Goal: Task Accomplishment & Management: Use online tool/utility

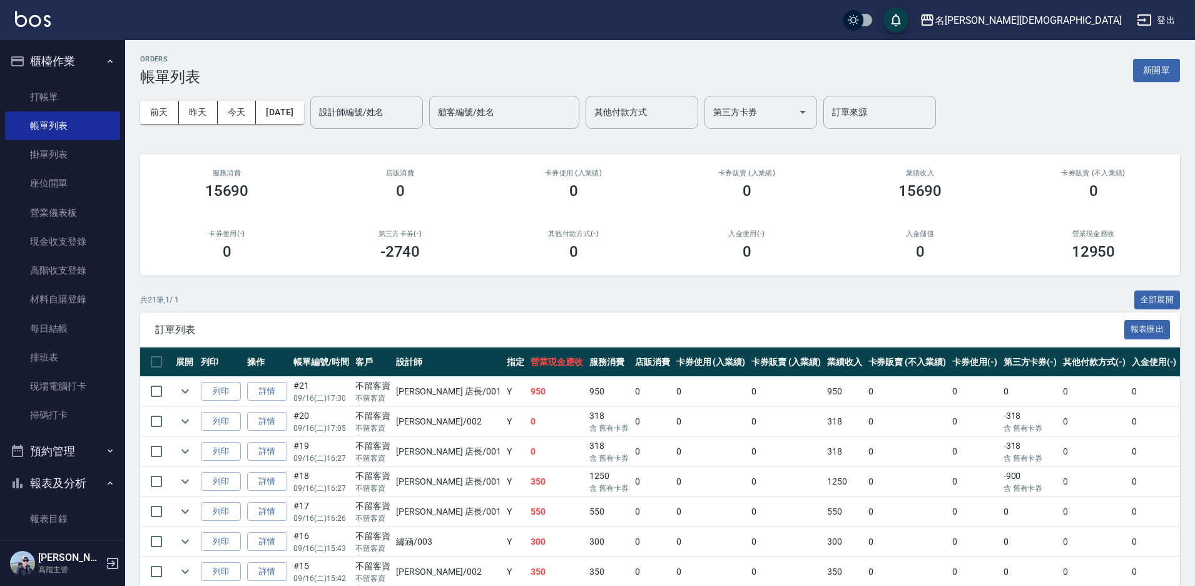
drag, startPoint x: 89, startPoint y: 103, endPoint x: 115, endPoint y: 93, distance: 27.8
click at [89, 103] on link "打帳單" at bounding box center [62, 97] width 115 height 29
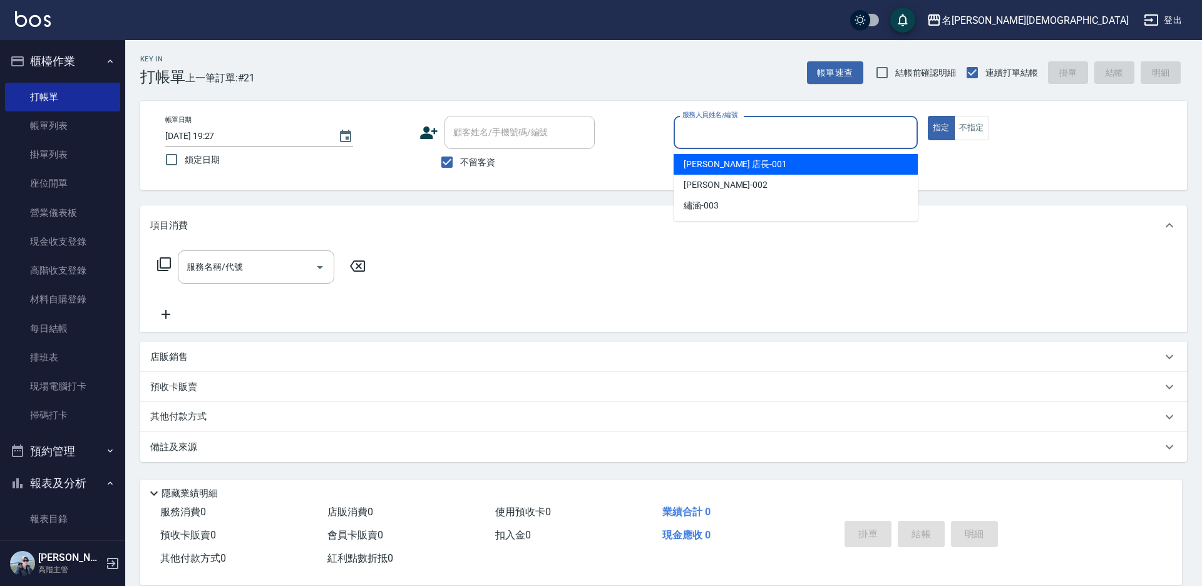
click at [808, 140] on input "服務人員姓名/編號" at bounding box center [795, 132] width 233 height 22
drag, startPoint x: 774, startPoint y: 164, endPoint x: 491, endPoint y: 197, distance: 284.1
click at [771, 164] on div "leo 店長 -001" at bounding box center [795, 164] width 244 height 21
type input "leo 店長-001"
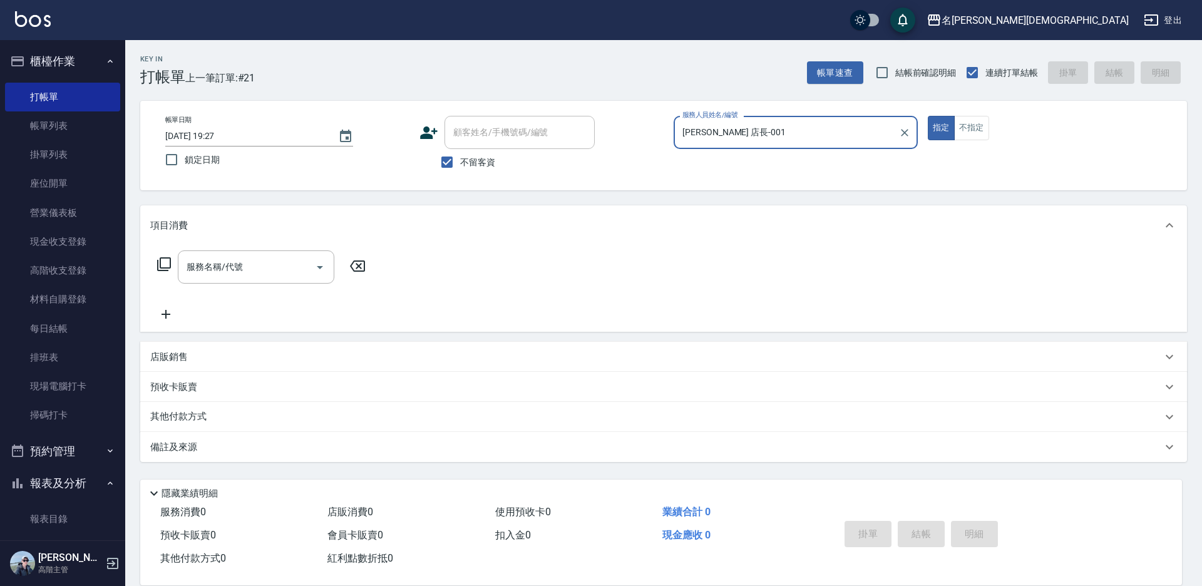
click at [164, 261] on icon at bounding box center [163, 264] width 15 height 15
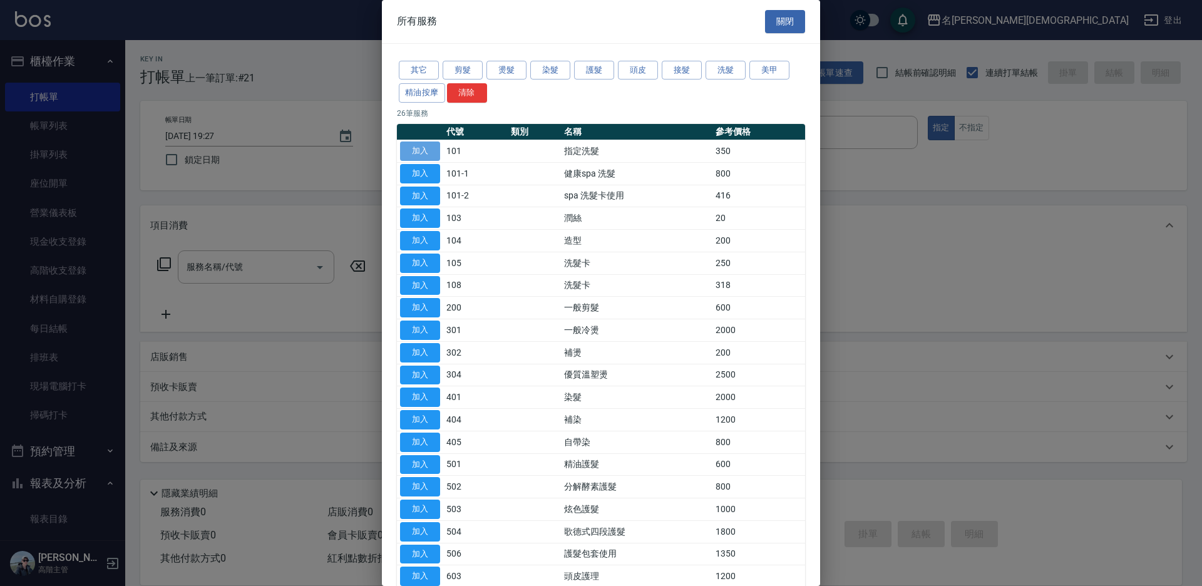
click at [427, 150] on button "加入" at bounding box center [420, 150] width 40 height 19
type input "指定洗髮(101)"
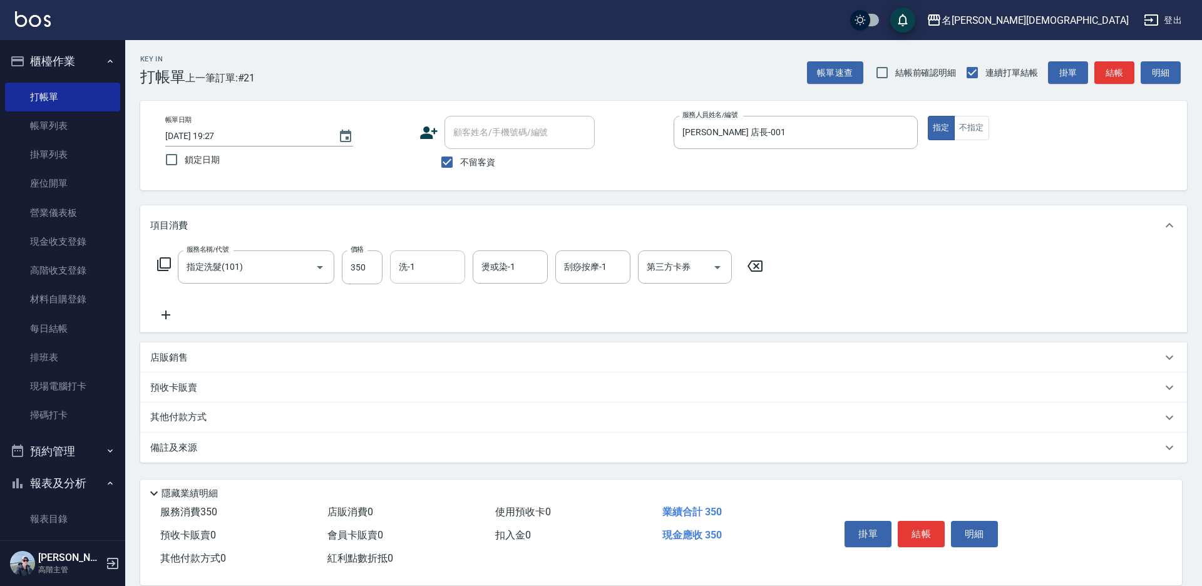
click at [417, 258] on input "洗-1" at bounding box center [428, 267] width 64 height 22
click at [422, 347] on span "繡涵 -003" at bounding box center [417, 353] width 35 height 13
type input "繡涵-003"
click at [891, 523] on button "掛單" at bounding box center [867, 534] width 47 height 26
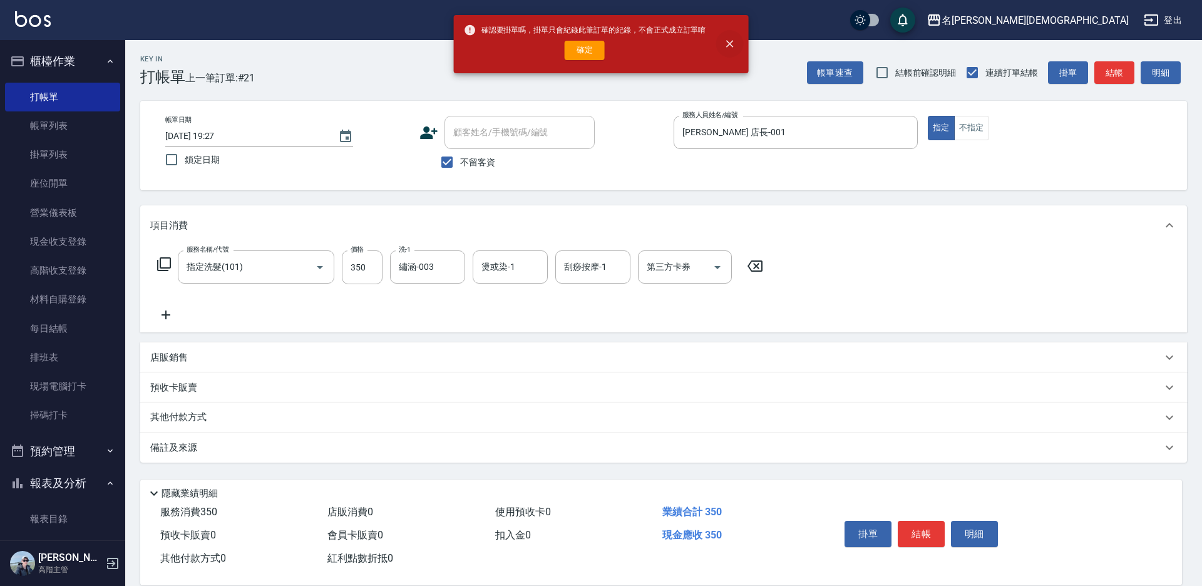
click at [725, 45] on icon "close" at bounding box center [729, 44] width 13 height 13
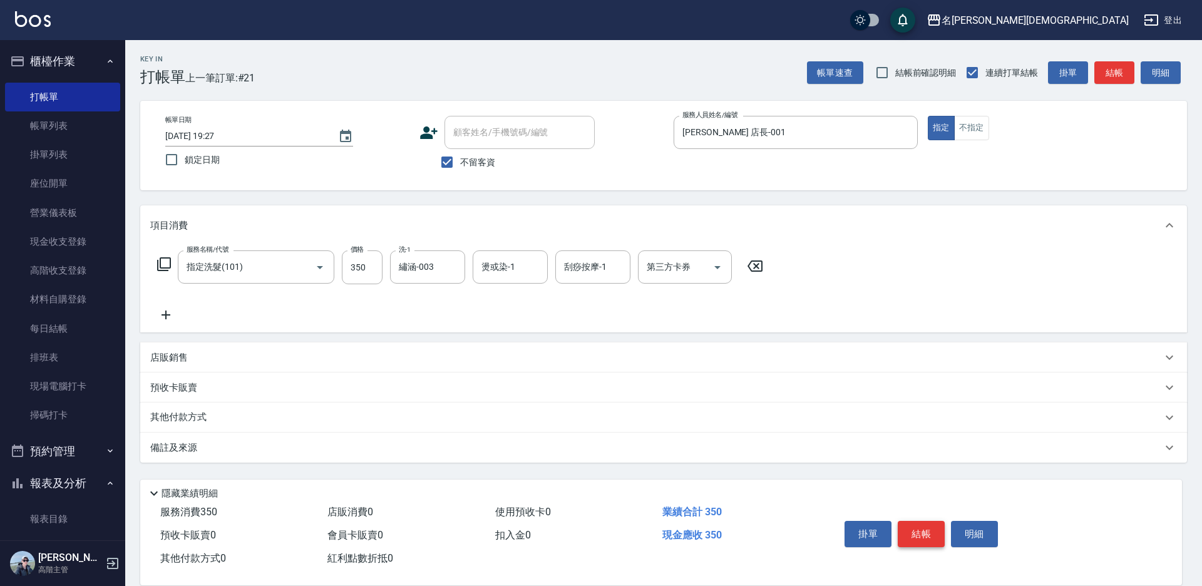
click at [921, 521] on button "結帳" at bounding box center [920, 534] width 47 height 26
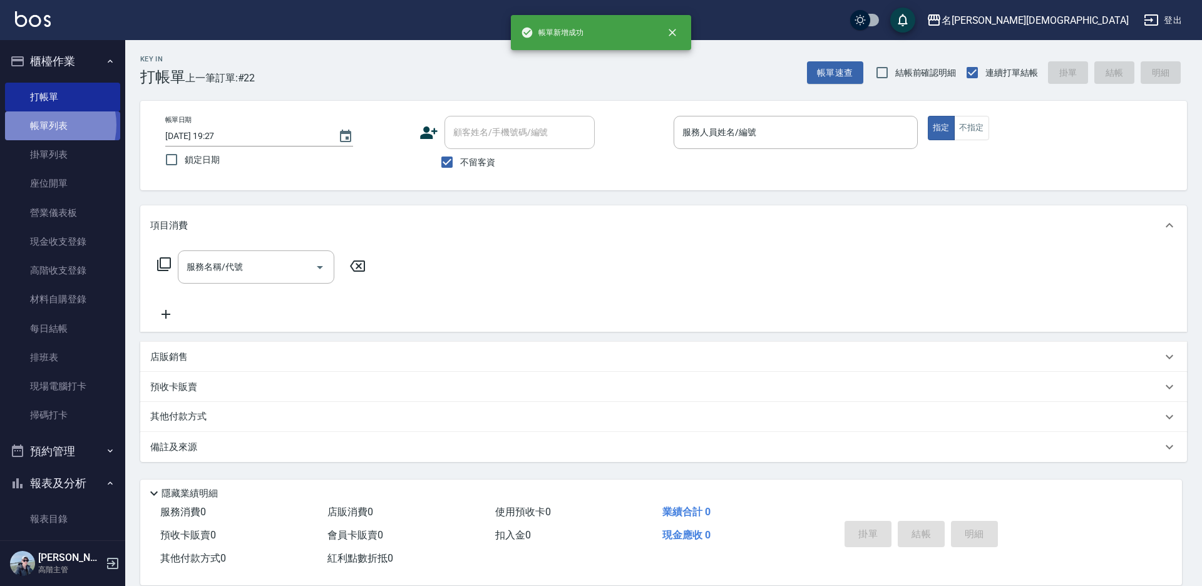
drag, startPoint x: 44, startPoint y: 125, endPoint x: 61, endPoint y: 115, distance: 20.0
click at [44, 125] on link "帳單列表" at bounding box center [62, 125] width 115 height 29
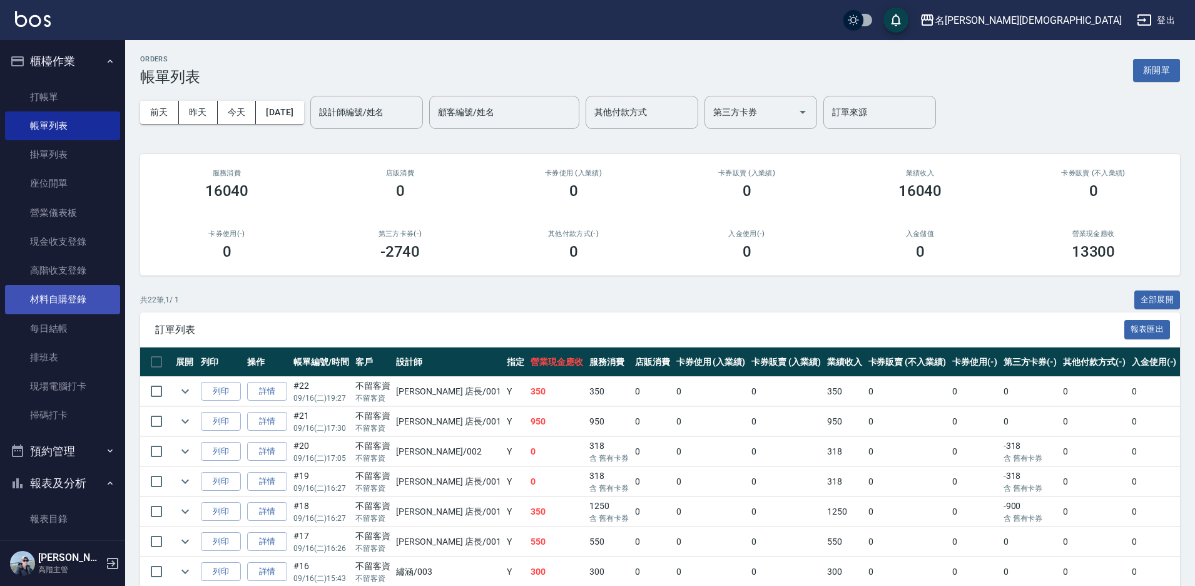
drag, startPoint x: 88, startPoint y: 329, endPoint x: 89, endPoint y: 308, distance: 20.7
click at [88, 328] on link "每日結帳" at bounding box center [62, 328] width 115 height 29
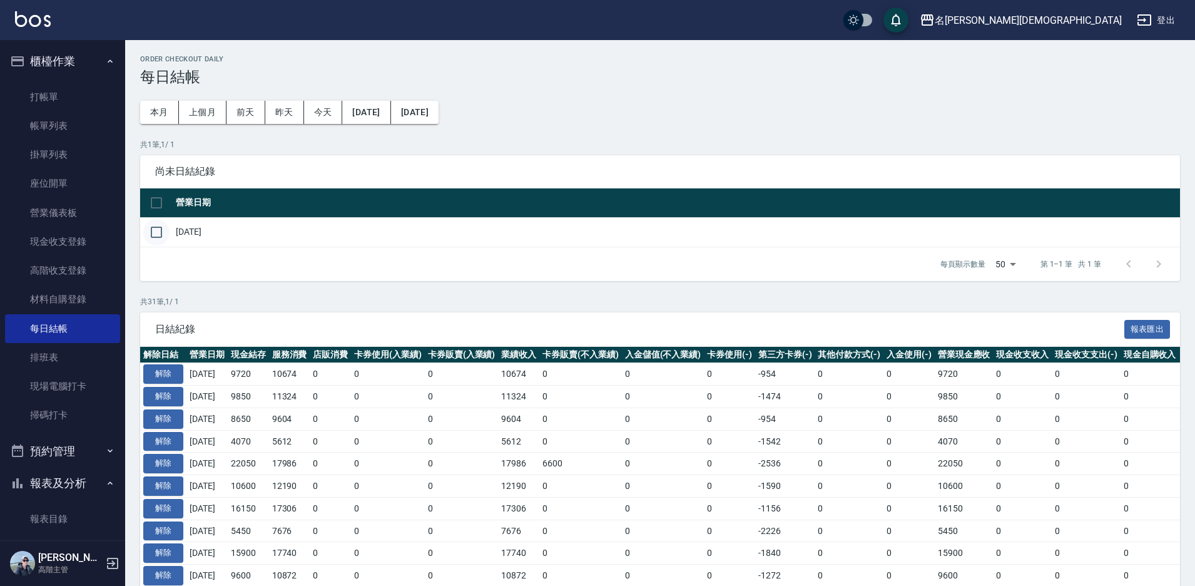
click at [156, 227] on input "checkbox" at bounding box center [156, 232] width 26 height 26
checkbox input "true"
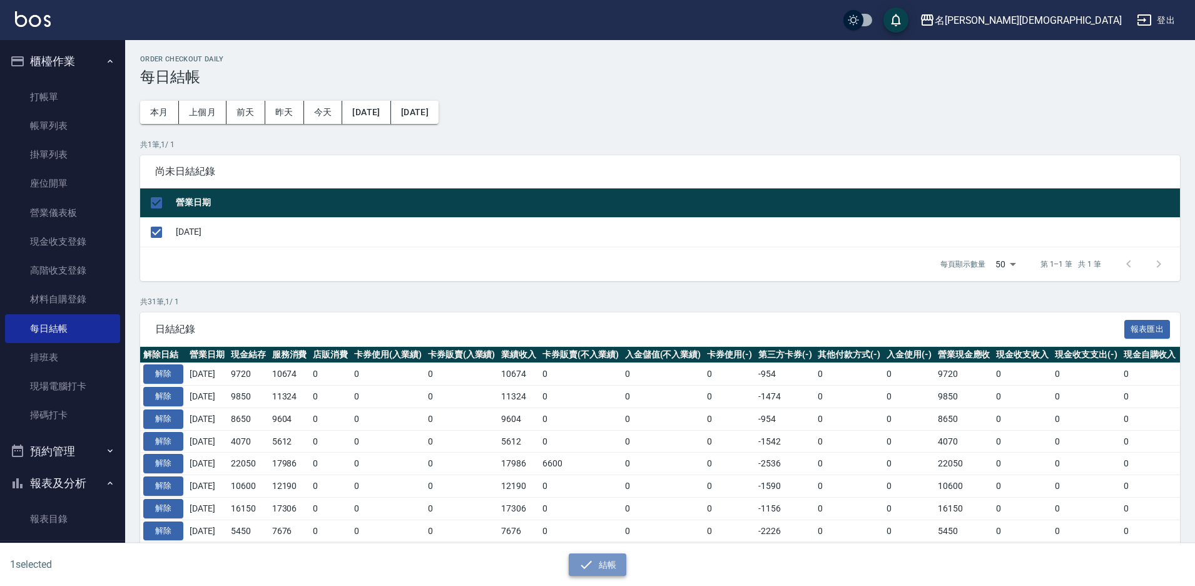
click at [604, 560] on button "結帳" at bounding box center [598, 564] width 58 height 23
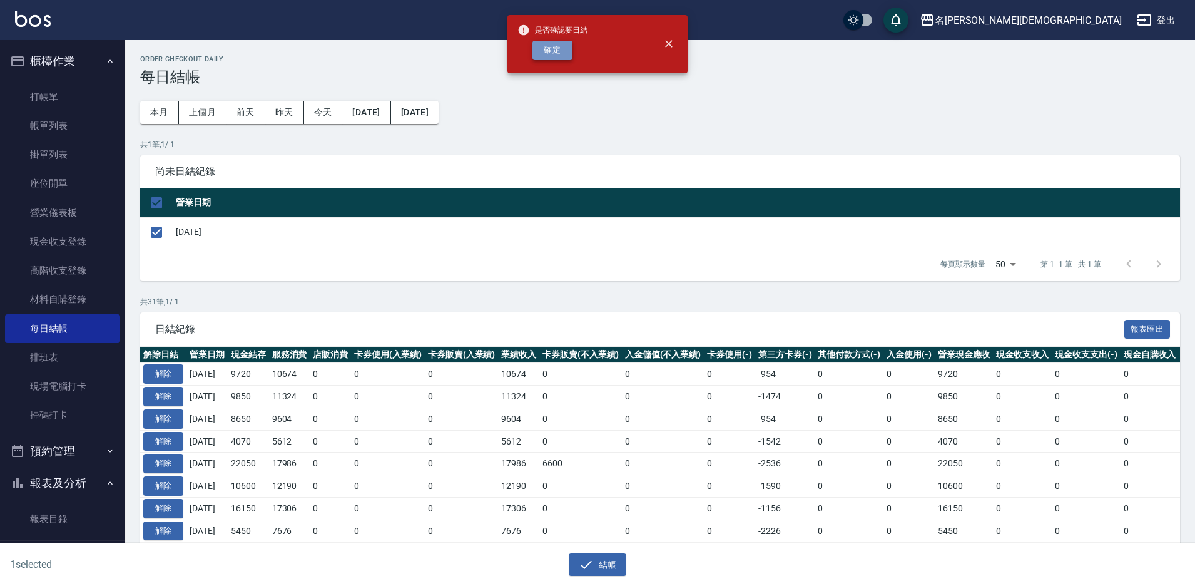
click at [541, 50] on button "確定" at bounding box center [553, 50] width 40 height 19
checkbox input "false"
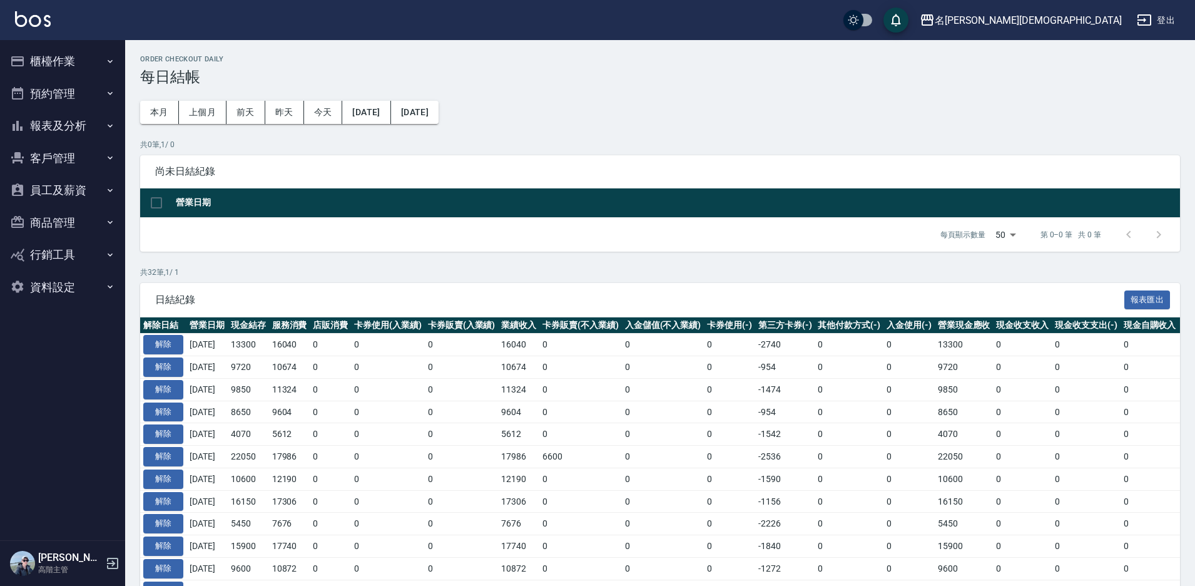
click at [70, 130] on button "報表及分析" at bounding box center [62, 126] width 115 height 33
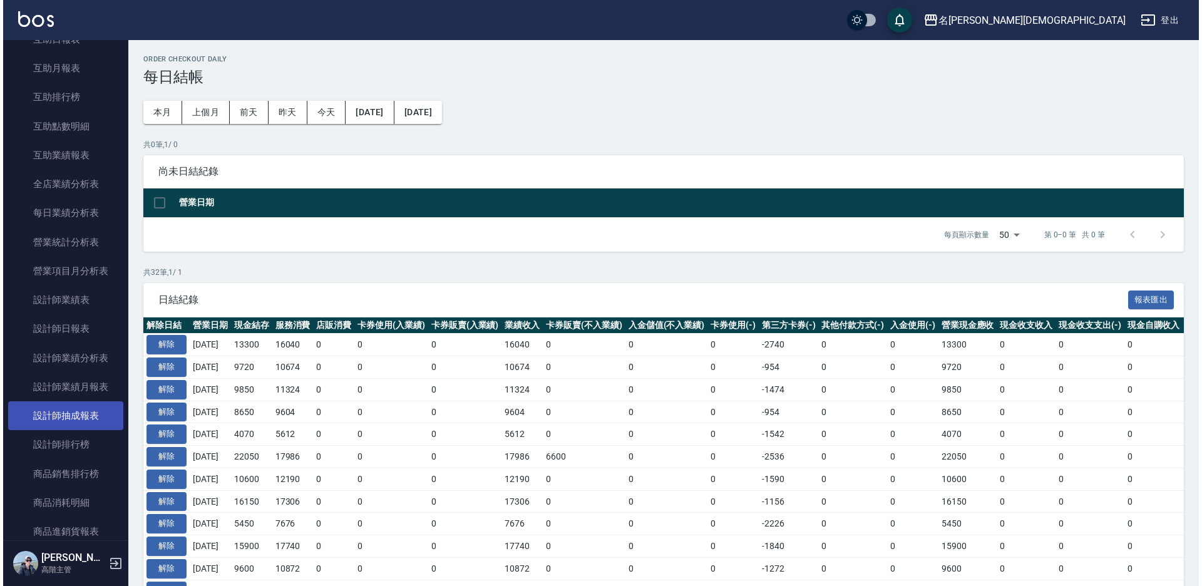
scroll to position [376, 0]
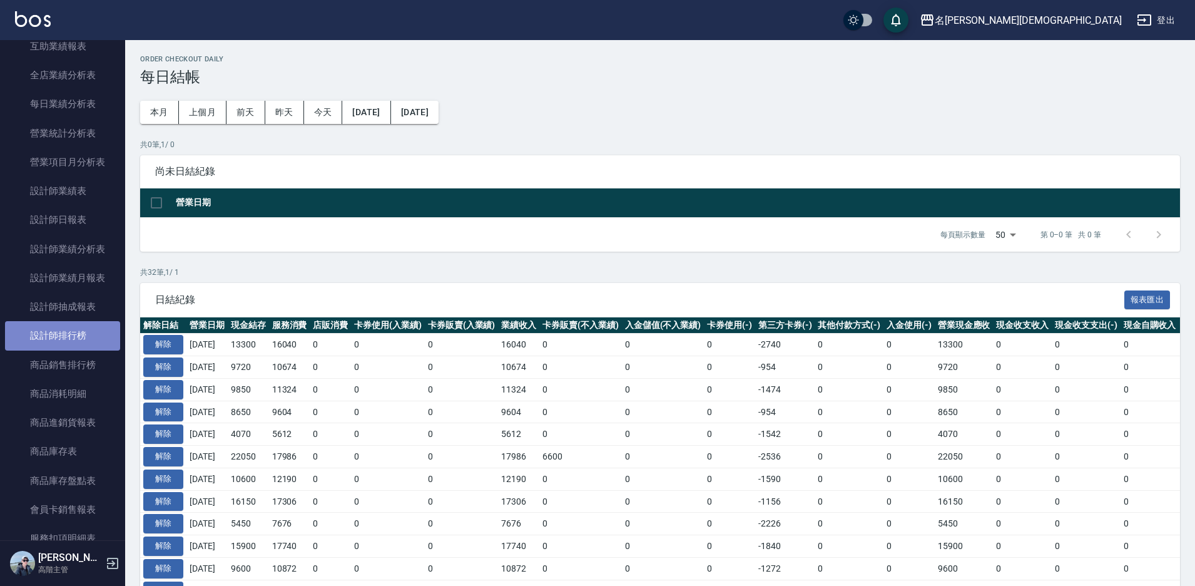
click at [78, 329] on link "設計師排行榜" at bounding box center [62, 335] width 115 height 29
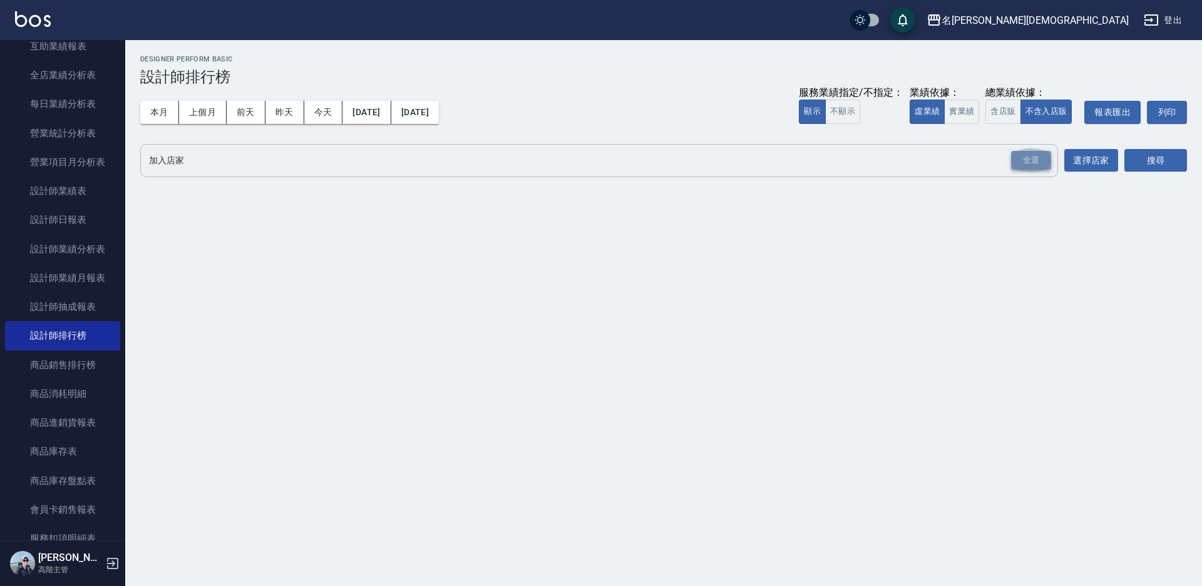
click at [1026, 164] on div "全選" at bounding box center [1031, 160] width 40 height 19
click at [1146, 163] on button "搜尋" at bounding box center [1155, 161] width 63 height 23
